Goal: Task Accomplishment & Management: Manage account settings

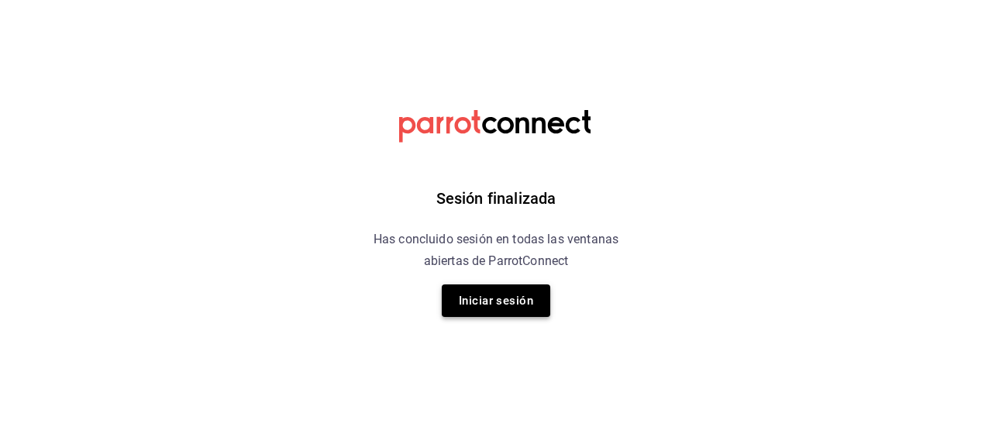
click at [480, 299] on button "Iniciar sesión" at bounding box center [496, 301] width 109 height 33
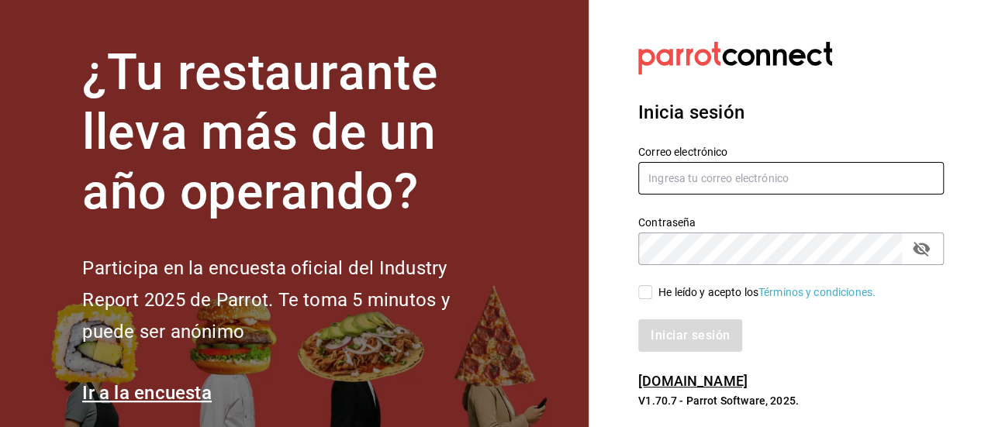
drag, startPoint x: 695, startPoint y: 175, endPoint x: 696, endPoint y: 206, distance: 31.1
click at [695, 175] on input "text" at bounding box center [791, 178] width 306 height 33
type input "[EMAIL_ADDRESS][DOMAIN_NAME]"
click at [644, 288] on input "He leído y acepto los Términos y condiciones." at bounding box center [645, 292] width 14 height 14
checkbox input "true"
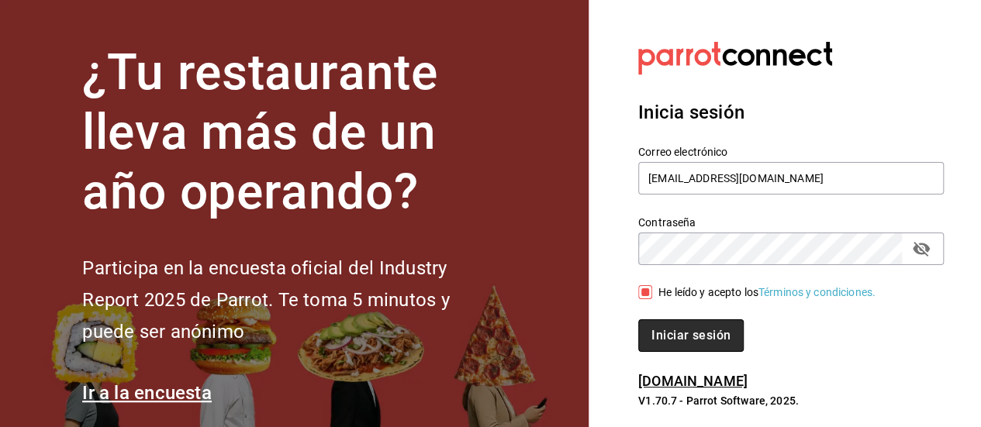
click at [675, 333] on button "Iniciar sesión" at bounding box center [690, 335] width 105 height 33
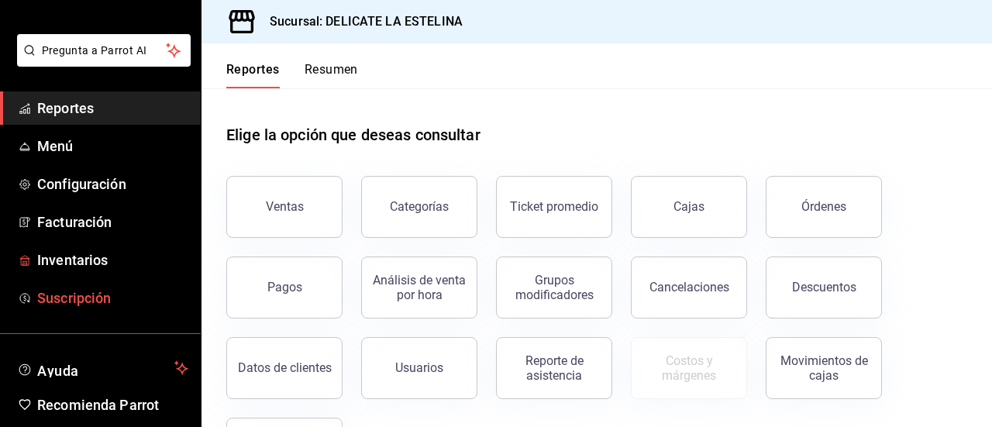
scroll to position [119, 0]
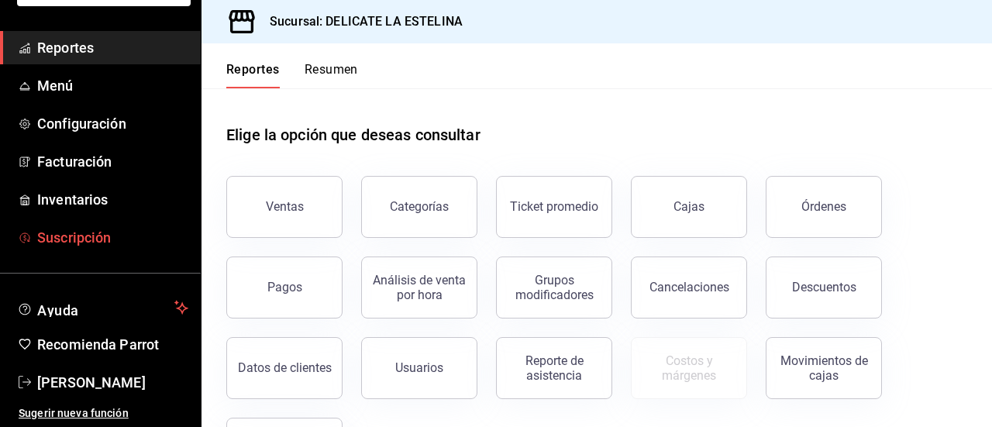
click at [78, 233] on span "Suscripción" at bounding box center [112, 237] width 151 height 21
